Goal: Find specific page/section: Find specific page/section

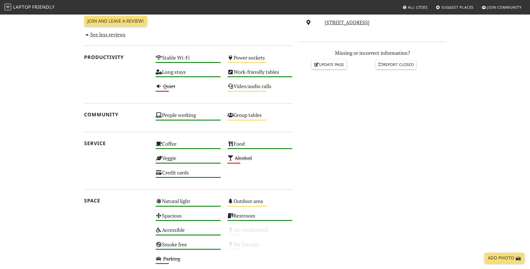
scroll to position [251, 0]
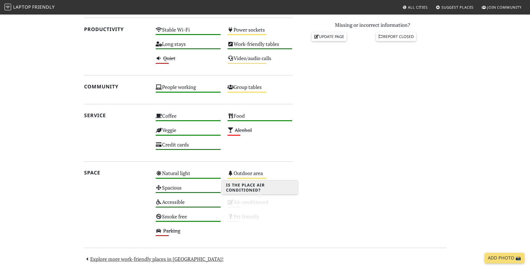
click at [240, 201] on div "Air conditioned Unknown" at bounding box center [260, 204] width 72 height 14
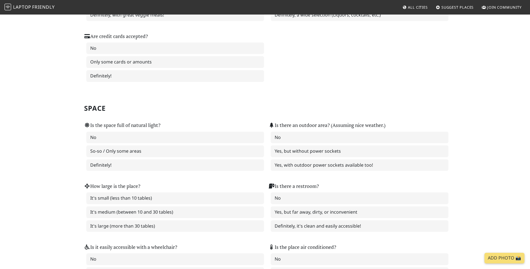
scroll to position [559, 0]
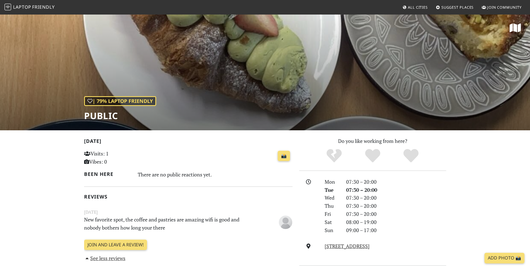
scroll to position [273, 0]
